Goal: Obtain resource: Obtain resource

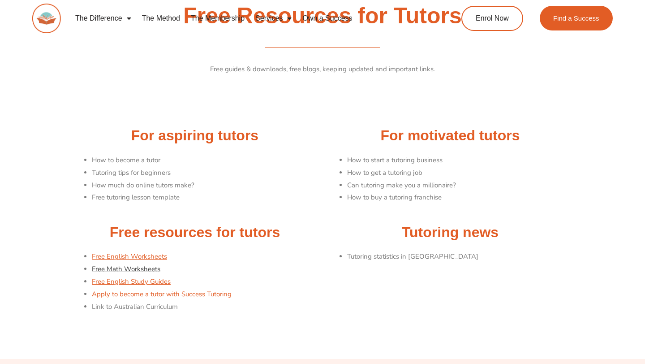
click at [126, 266] on link "Free Math Worksheets" at bounding box center [126, 268] width 69 height 9
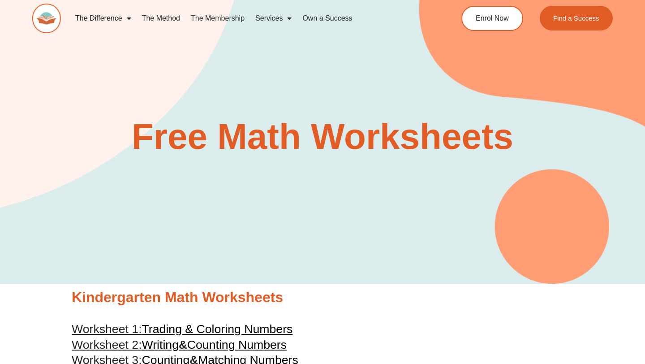
scroll to position [1333, 0]
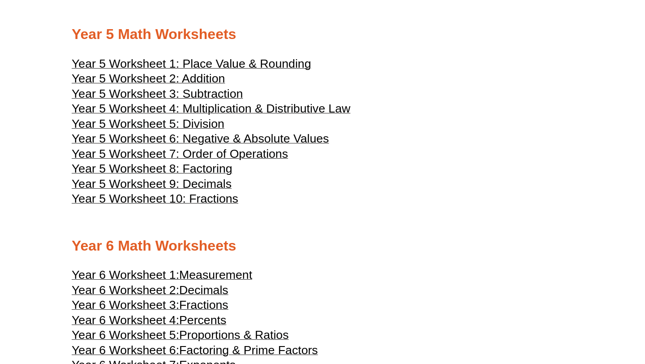
click at [176, 175] on span "Year 5 Worksheet 8: Factoring" at bounding box center [152, 168] width 161 height 13
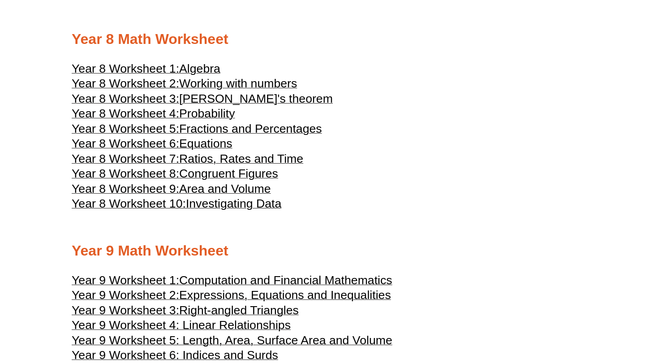
scroll to position [686, 0]
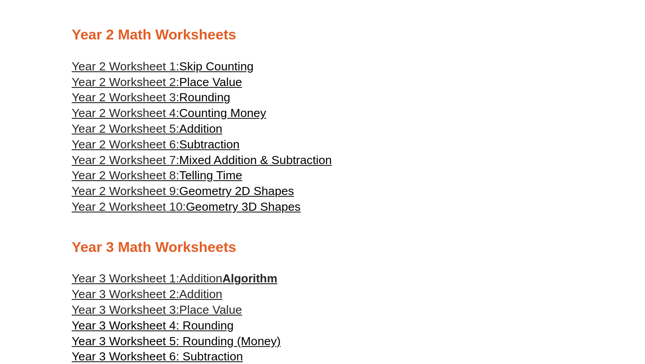
click at [202, 182] on span "Telling Time" at bounding box center [210, 174] width 63 height 13
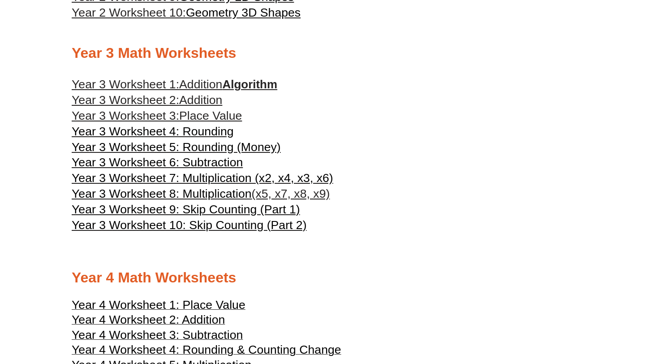
scroll to position [894, 0]
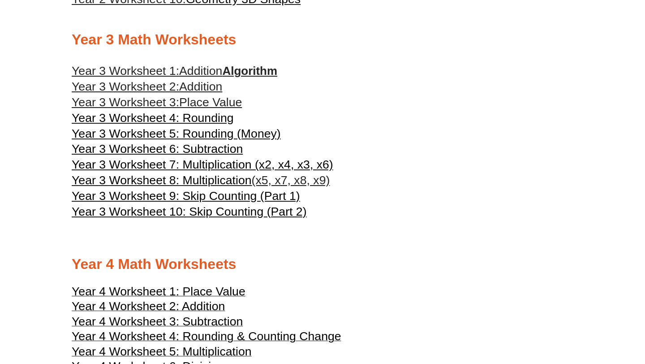
click at [211, 91] on span "Addition" at bounding box center [200, 86] width 43 height 13
click at [202, 155] on span "Year 3 Worksheet 6: Subtraction" at bounding box center [157, 148] width 171 height 13
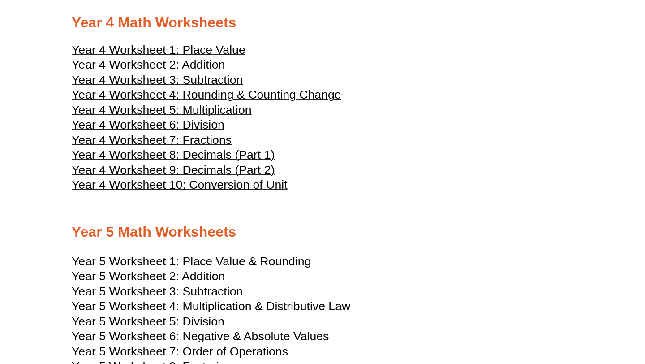
scroll to position [1128, 0]
